Goal: Task Accomplishment & Management: Use online tool/utility

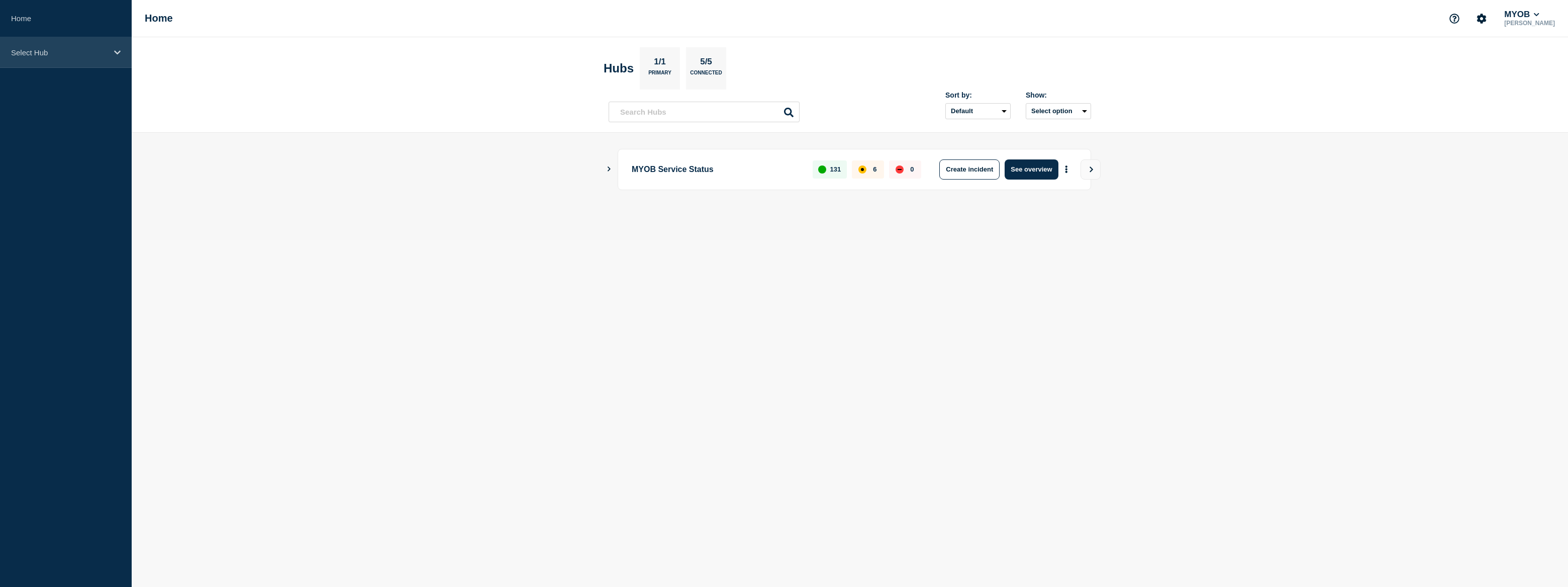
click at [34, 60] on div "Select Hub" at bounding box center [66, 52] width 131 height 30
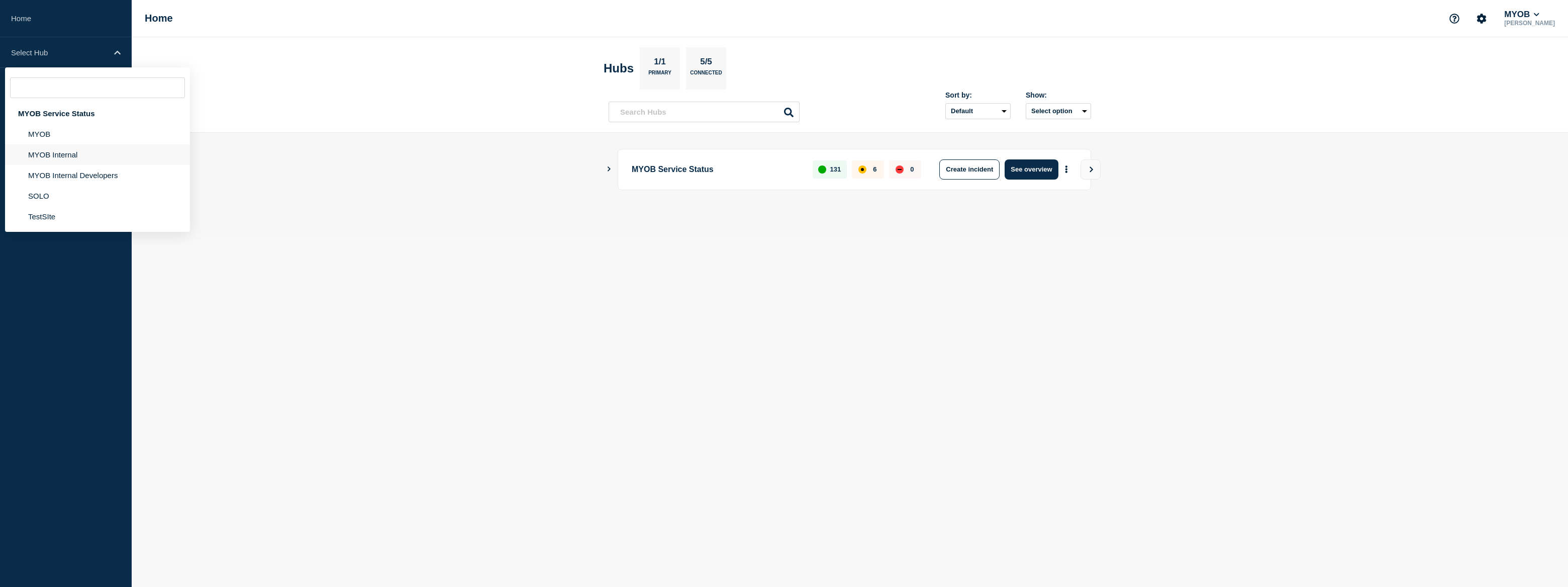
click at [60, 149] on li "MYOB Internal" at bounding box center [97, 155] width 185 height 21
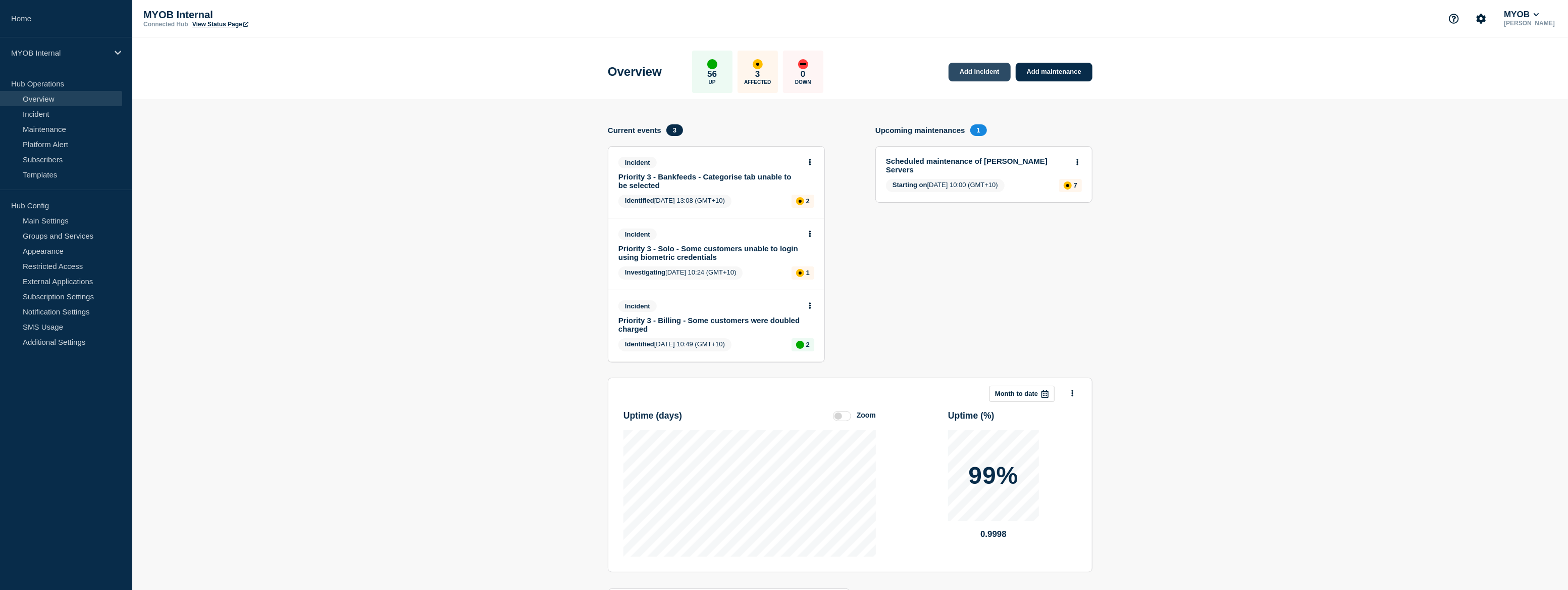
click at [962, 70] on link "Add incident" at bounding box center [980, 72] width 62 height 19
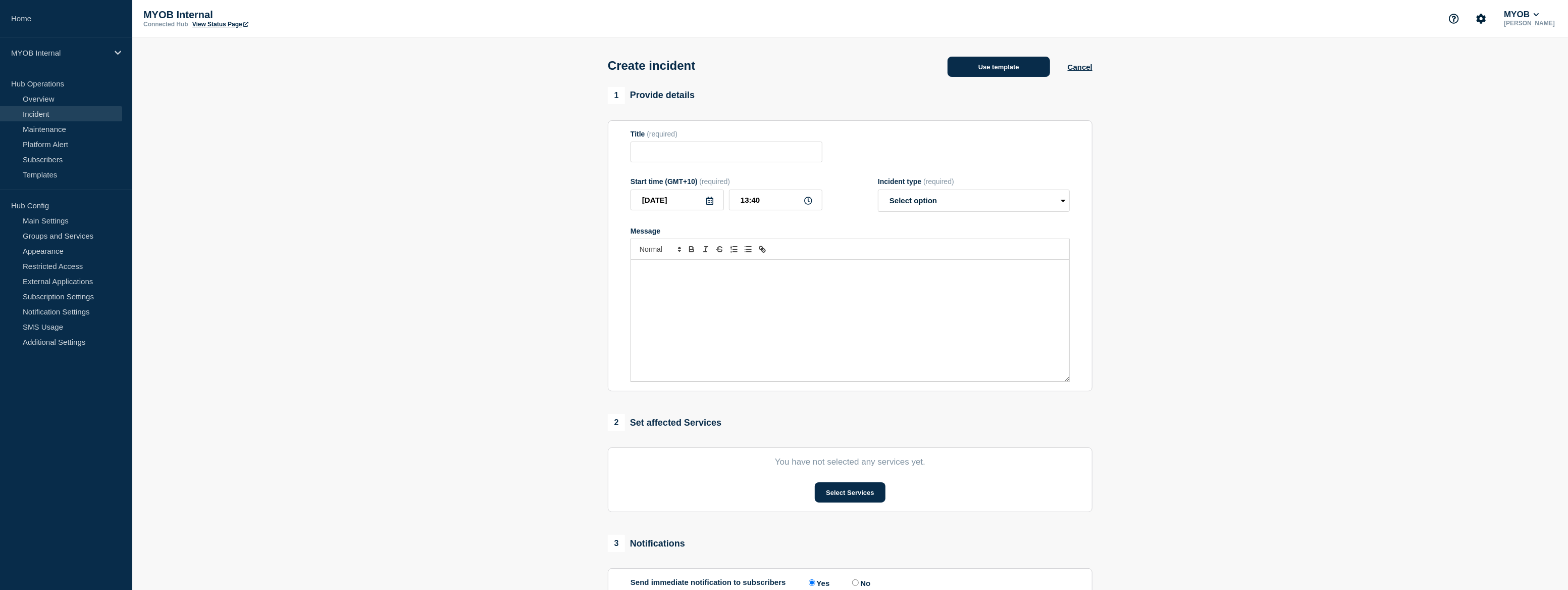
click at [983, 74] on button "Use template" at bounding box center [999, 66] width 103 height 20
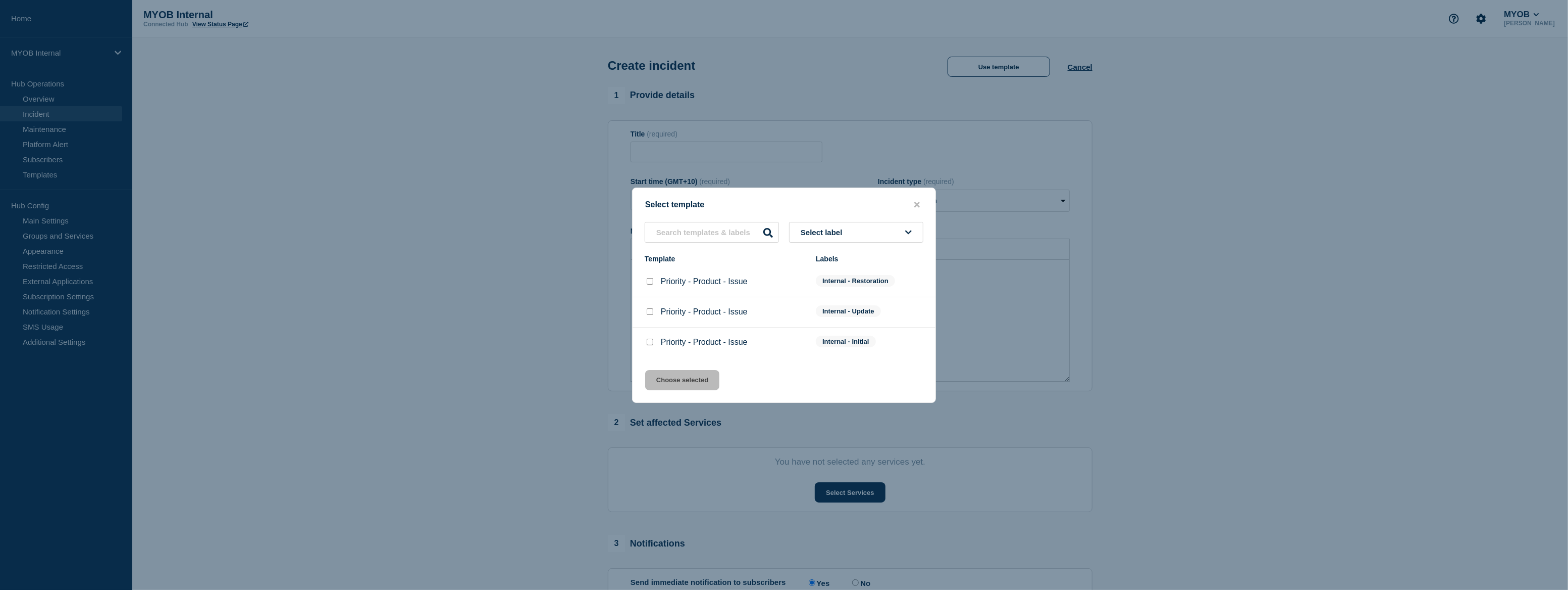
click at [650, 285] on input "Priority - Product - Issue checkbox" at bounding box center [650, 281] width 7 height 7
checkbox input "true"
click at [705, 380] on button "Choose selected" at bounding box center [682, 379] width 74 height 20
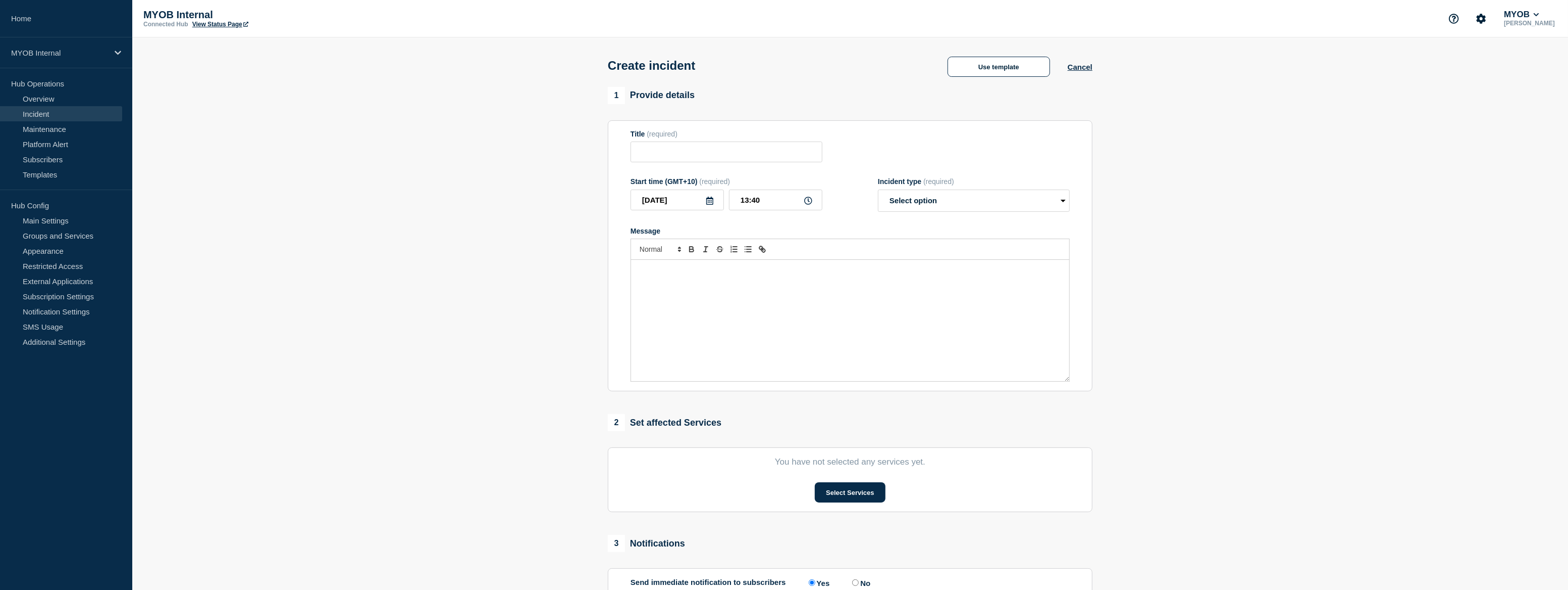
type input "Priority - Product - Issue"
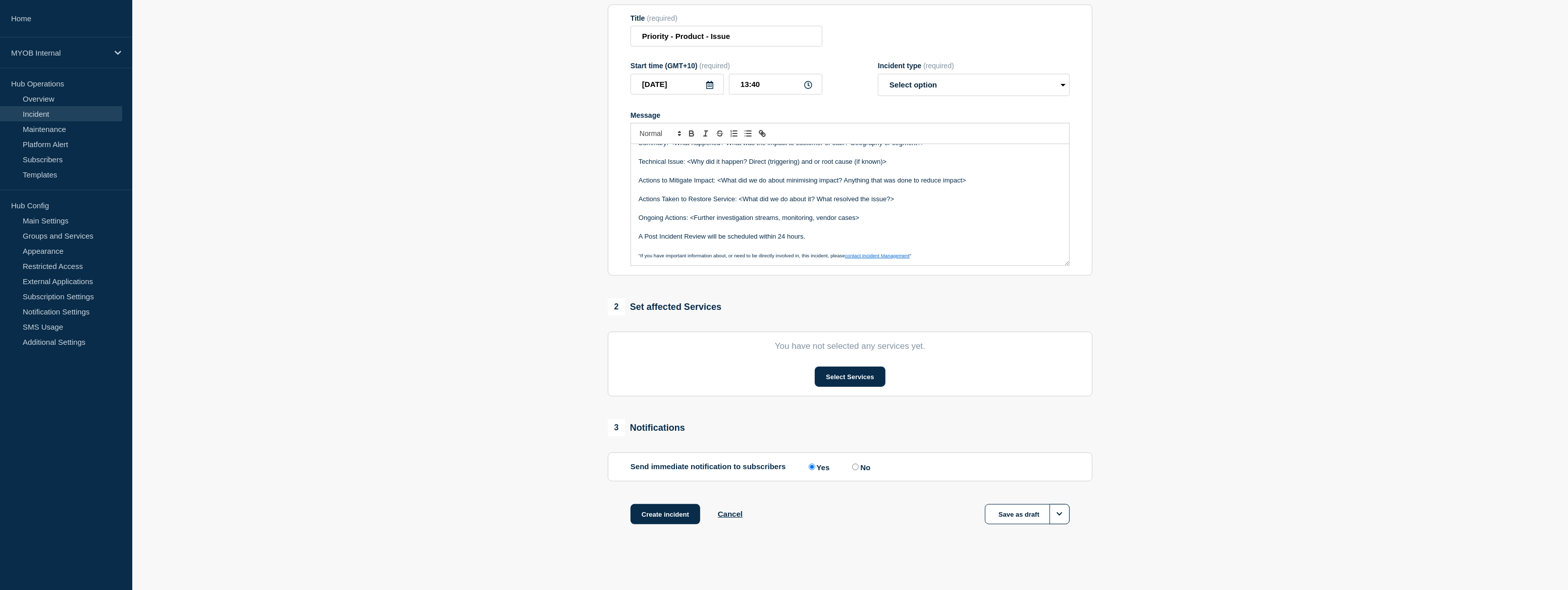
scroll to position [119, 0]
click at [683, 513] on button "Create incident" at bounding box center [665, 513] width 70 height 20
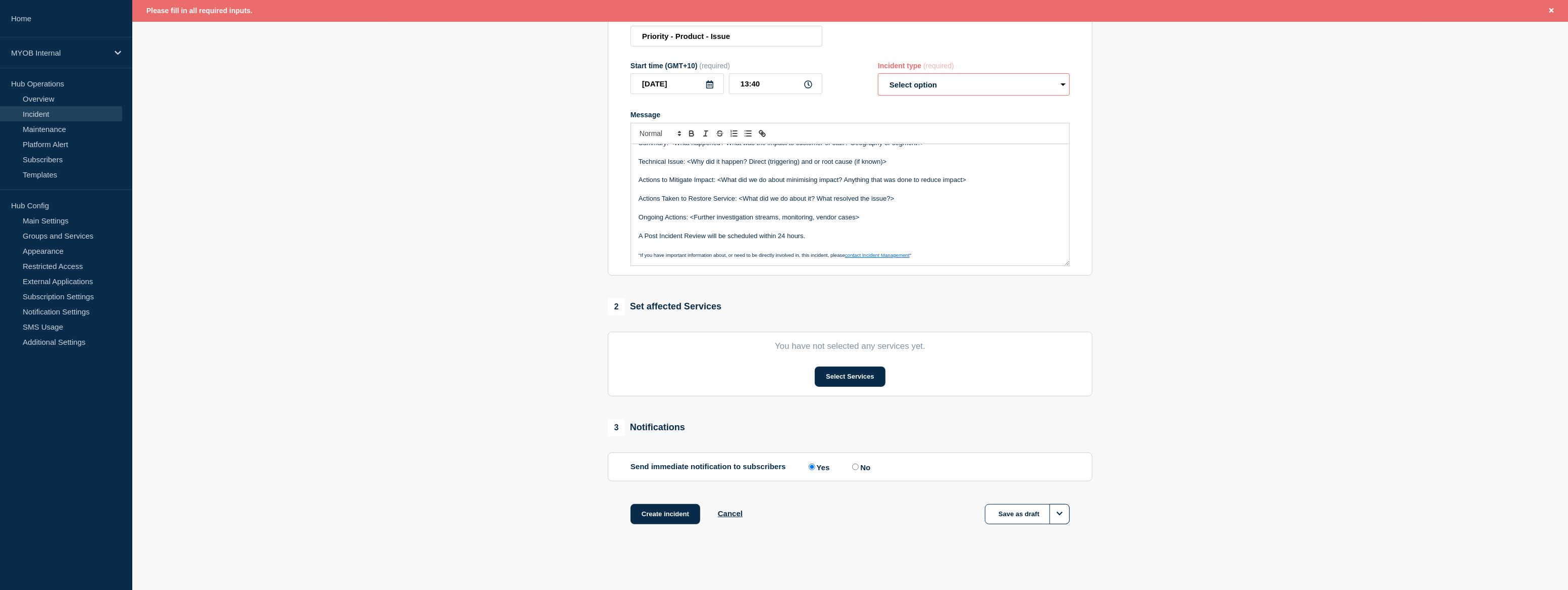
click at [1032, 84] on select "Select option Investigating Identified Monitoring" at bounding box center [974, 84] width 192 height 22
select select "identified"
click at [878, 74] on select "Select option Investigating Identified Monitoring" at bounding box center [974, 84] width 192 height 22
click at [571, 319] on section "1 Provide details Title (required) Priority - Product - Issue Start time (GMT+1…" at bounding box center [850, 260] width 1436 height 578
click at [463, 104] on section "1 Provide details Title (required) Priority - Product - Issue Start time (GMT+1…" at bounding box center [850, 260] width 1436 height 578
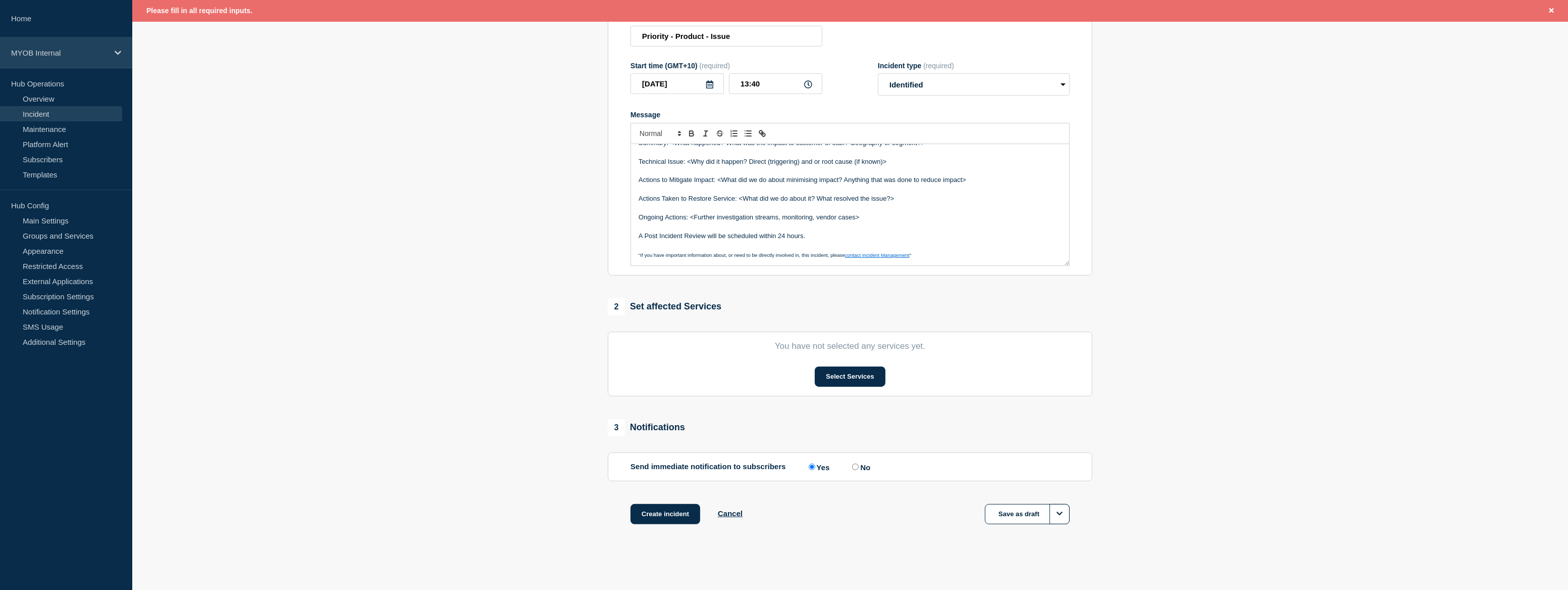
click at [86, 57] on div "MYOB Internal" at bounding box center [66, 53] width 132 height 31
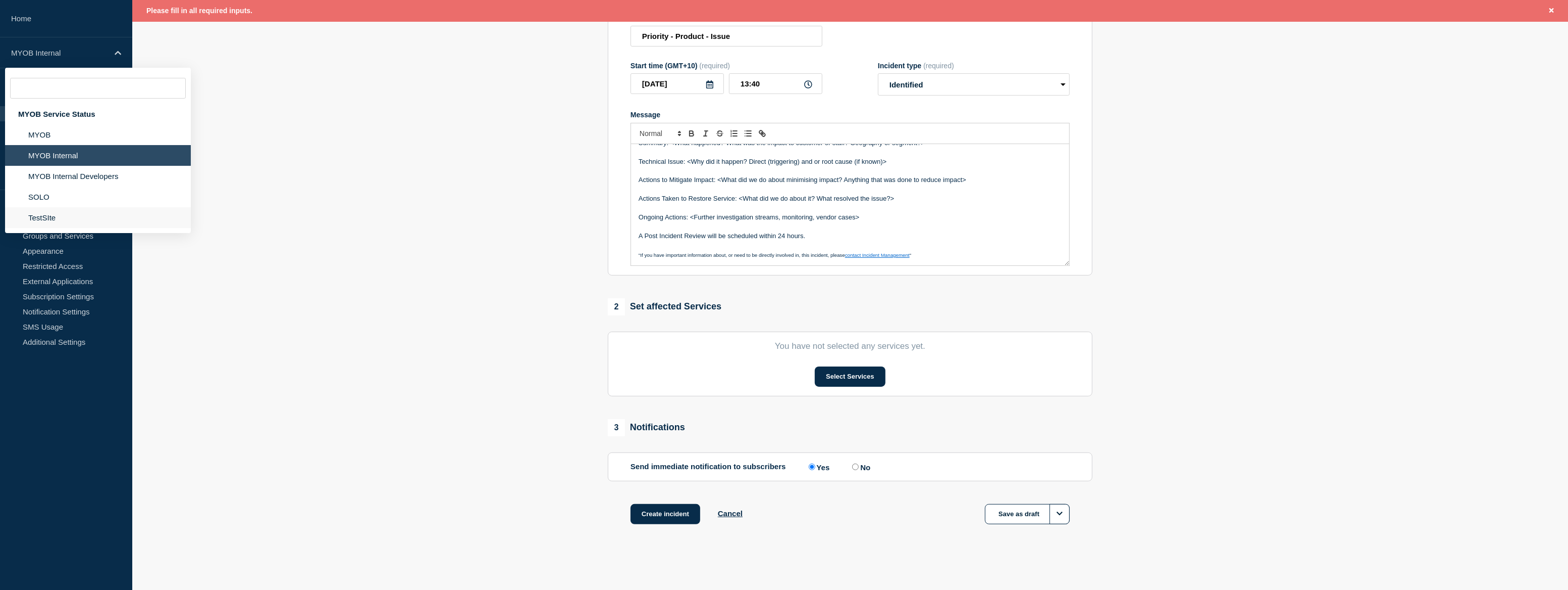
click at [53, 221] on li "TestSIte" at bounding box center [98, 218] width 186 height 21
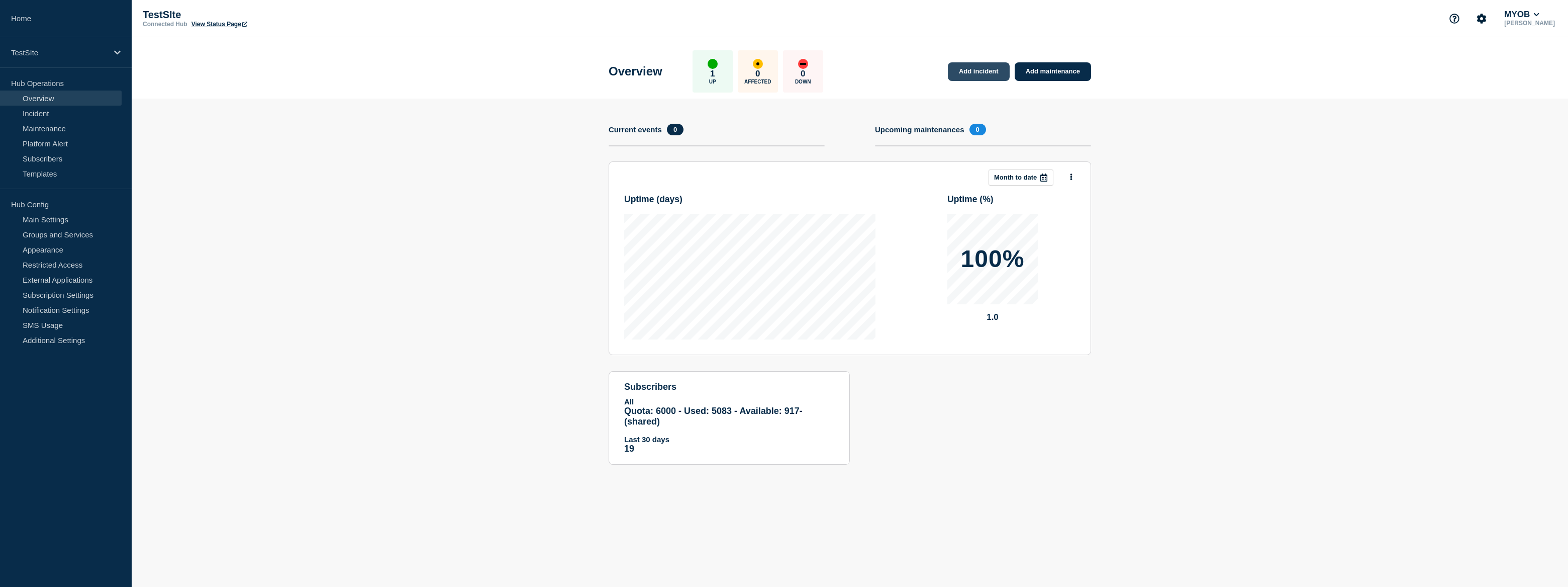
click at [990, 71] on link "Add incident" at bounding box center [979, 71] width 62 height 19
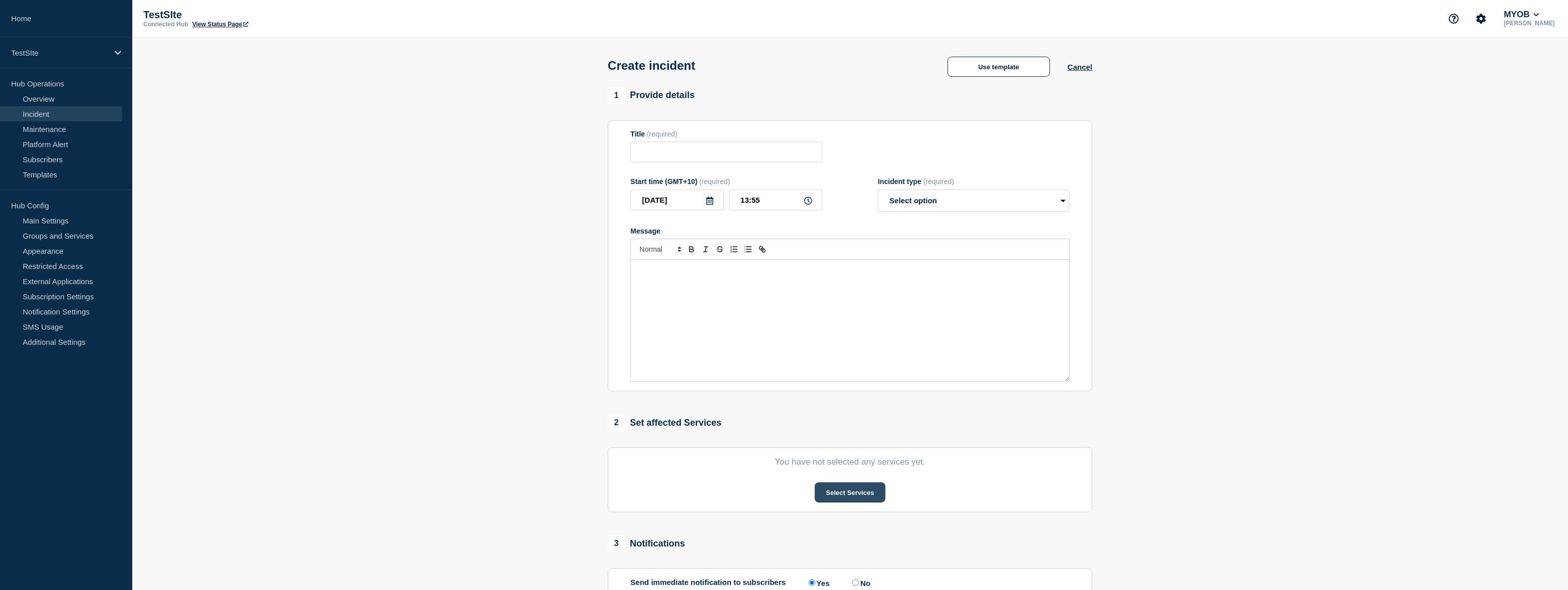
click at [870, 498] on button "Select Services" at bounding box center [850, 492] width 70 height 20
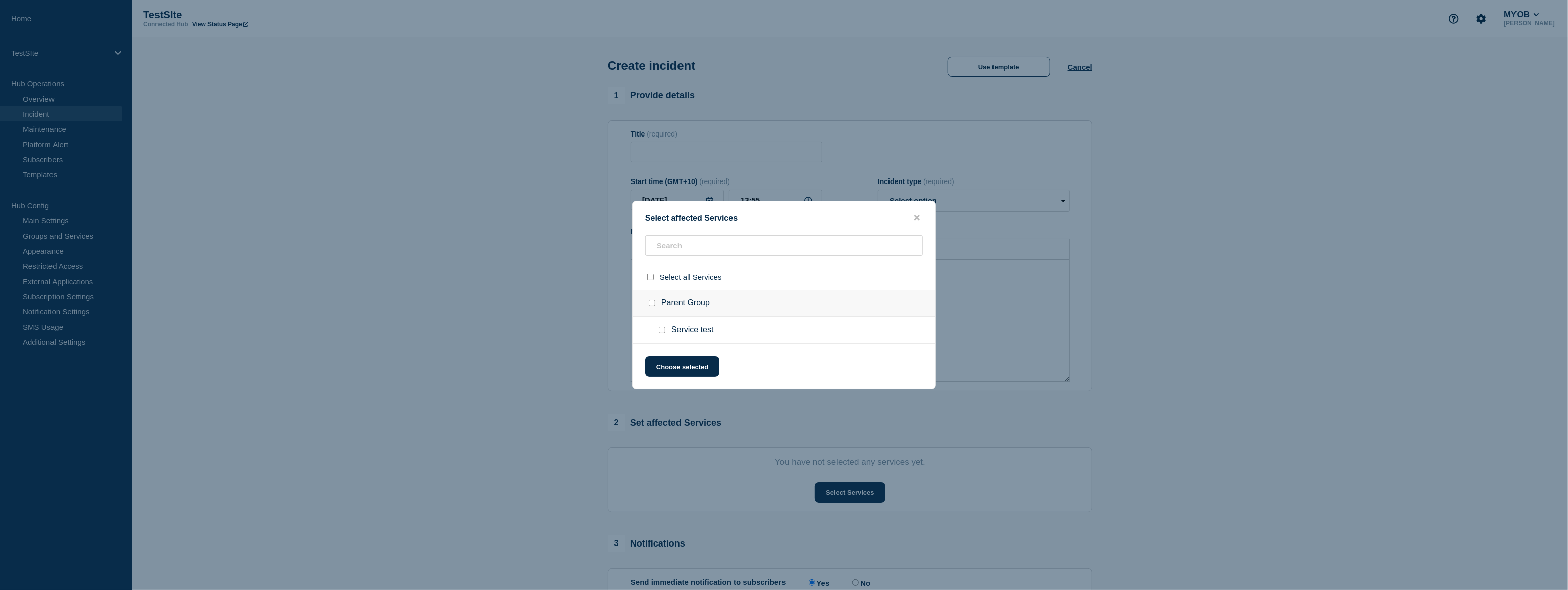
click at [671, 335] on span "Service test" at bounding box center [692, 330] width 42 height 10
click at [665, 332] on input "Service test checkbox" at bounding box center [662, 329] width 7 height 7
checkbox input "true"
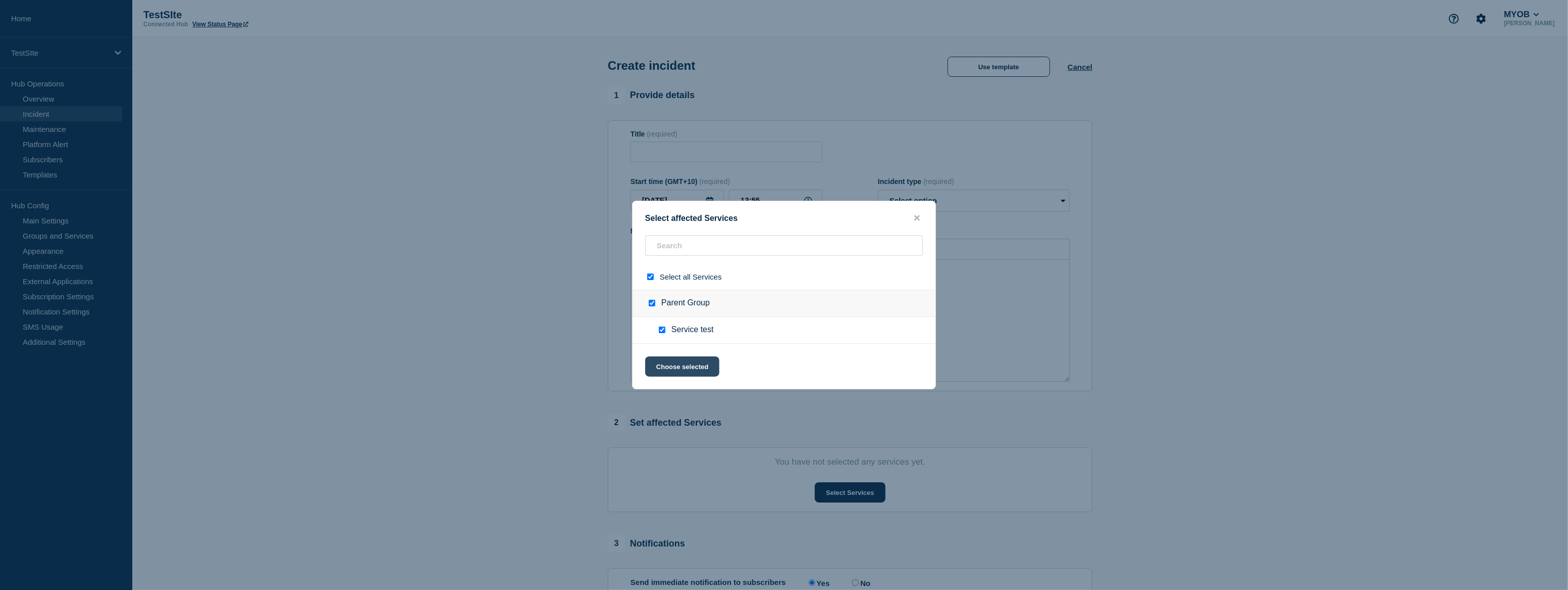
click at [697, 371] on button "Choose selected" at bounding box center [682, 366] width 74 height 20
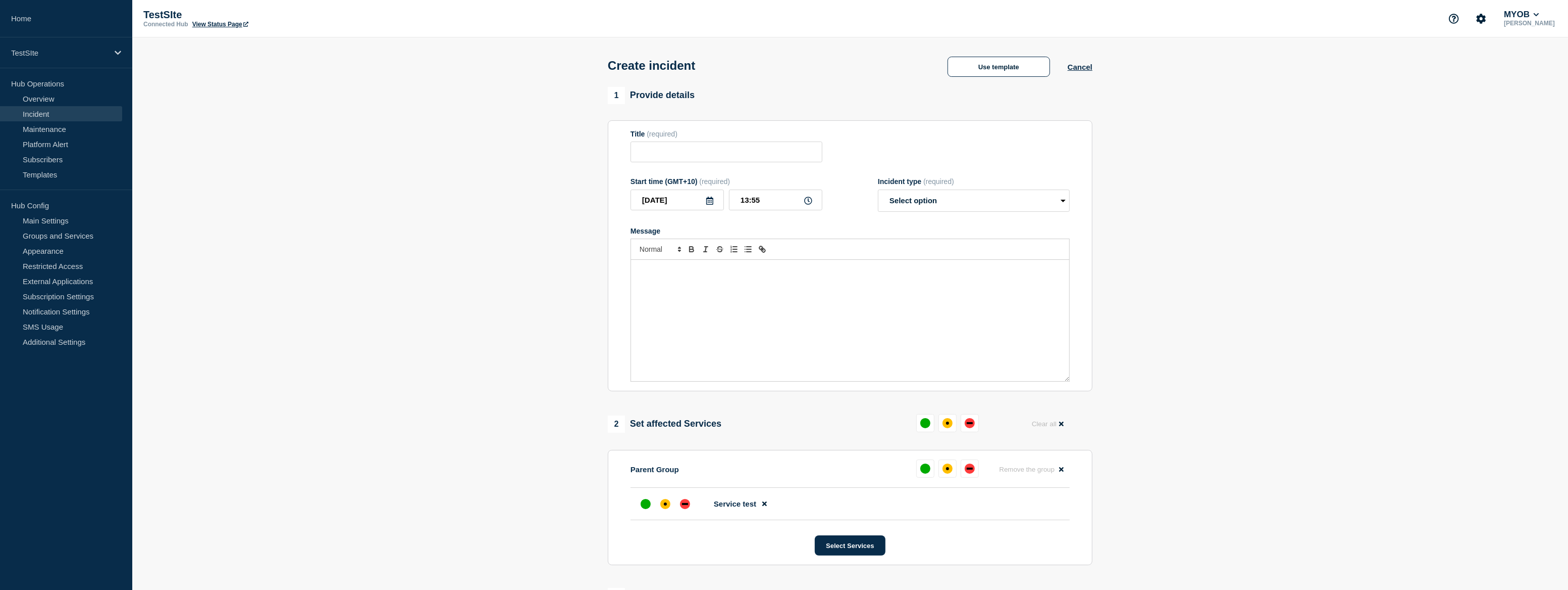
click at [738, 507] on span "Service test" at bounding box center [734, 504] width 42 height 9
